Goal: Task Accomplishment & Management: Manage account settings

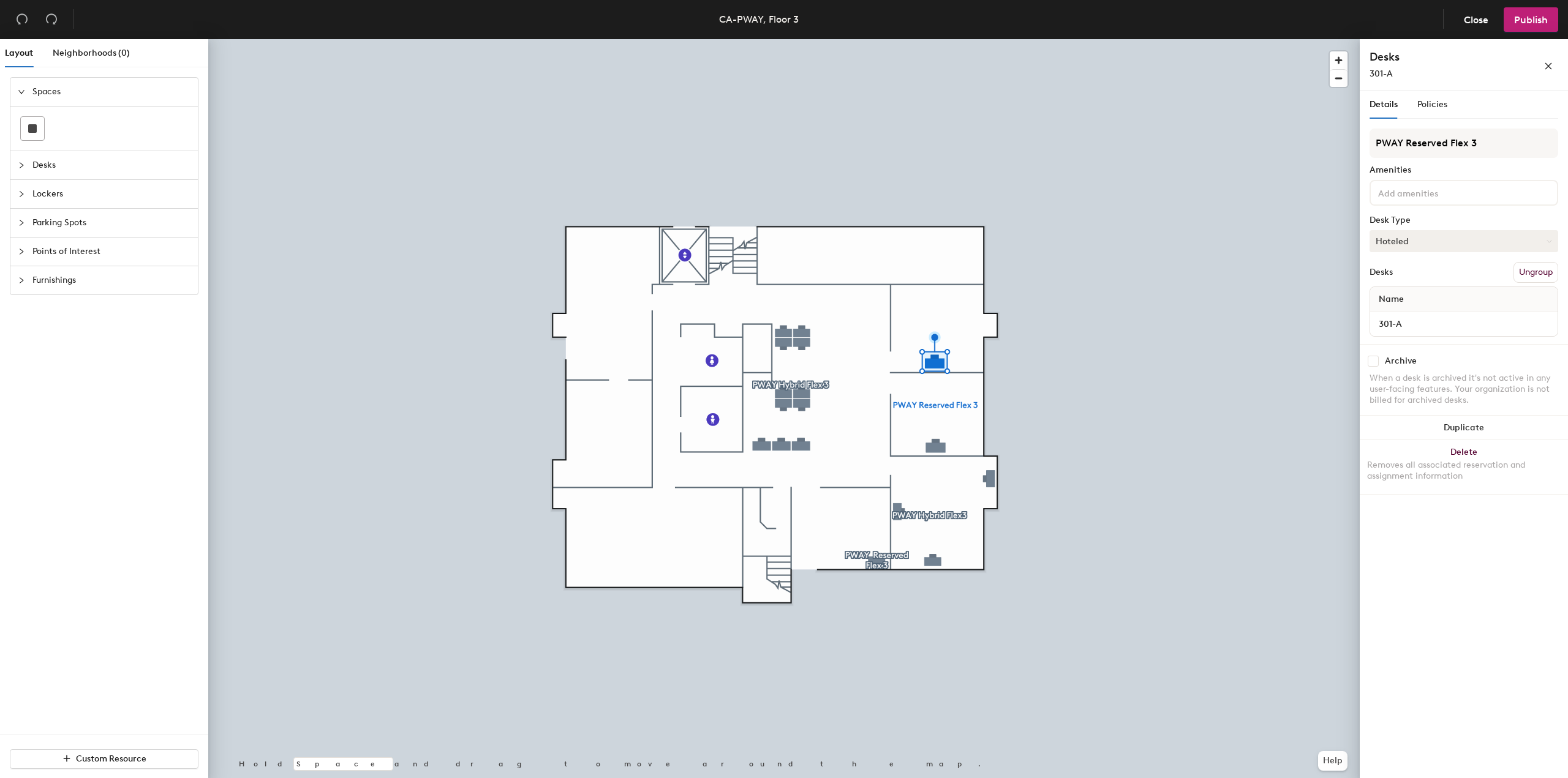
click at [1438, 243] on button "Hoteled" at bounding box center [1464, 241] width 189 height 22
click at [1432, 280] on div "Assigned" at bounding box center [1431, 278] width 123 height 18
click at [1529, 26] on button "Publish" at bounding box center [1531, 19] width 55 height 24
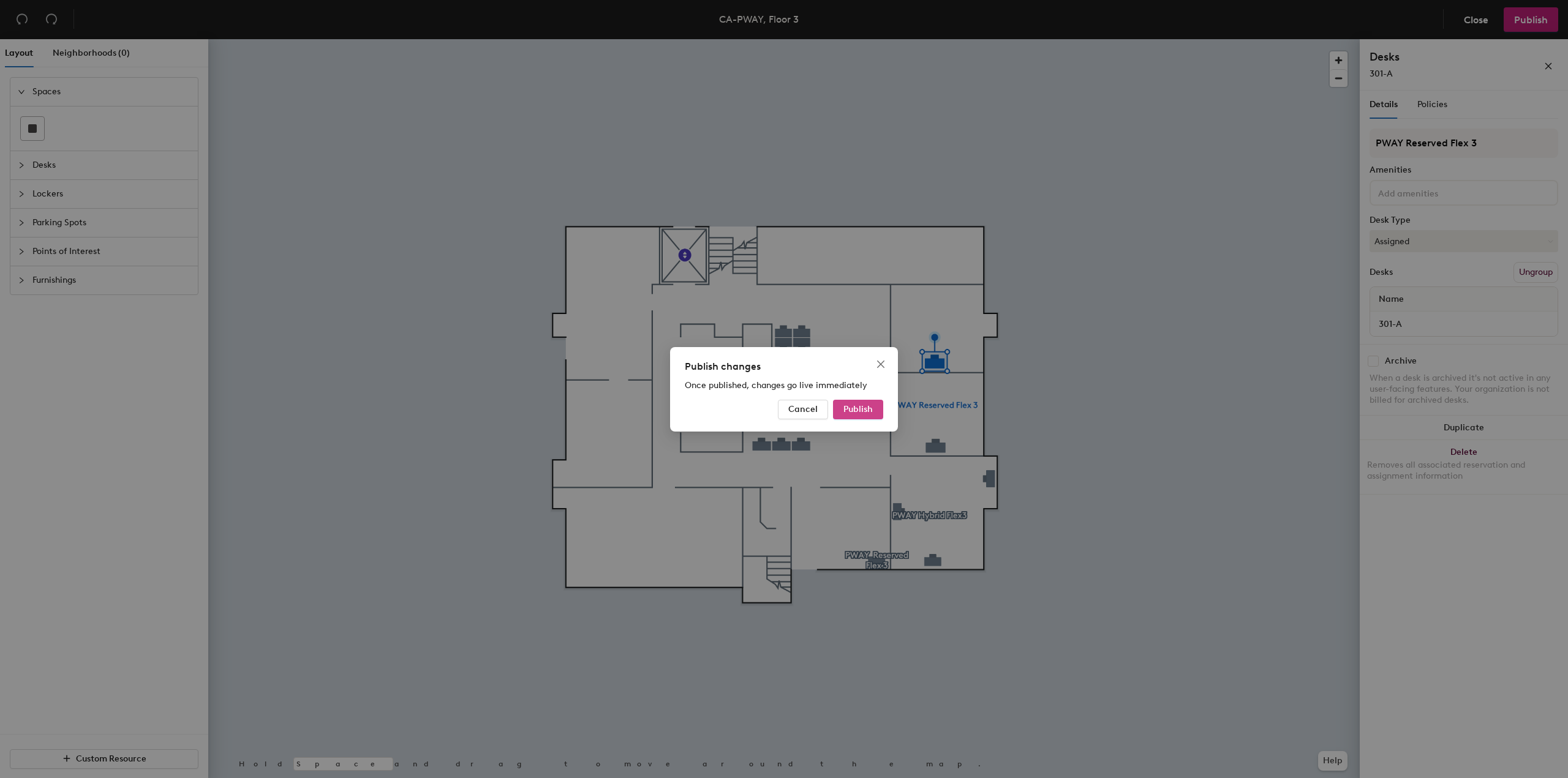
click at [865, 412] on span "Publish" at bounding box center [858, 409] width 30 height 10
